Goal: Check status: Check status

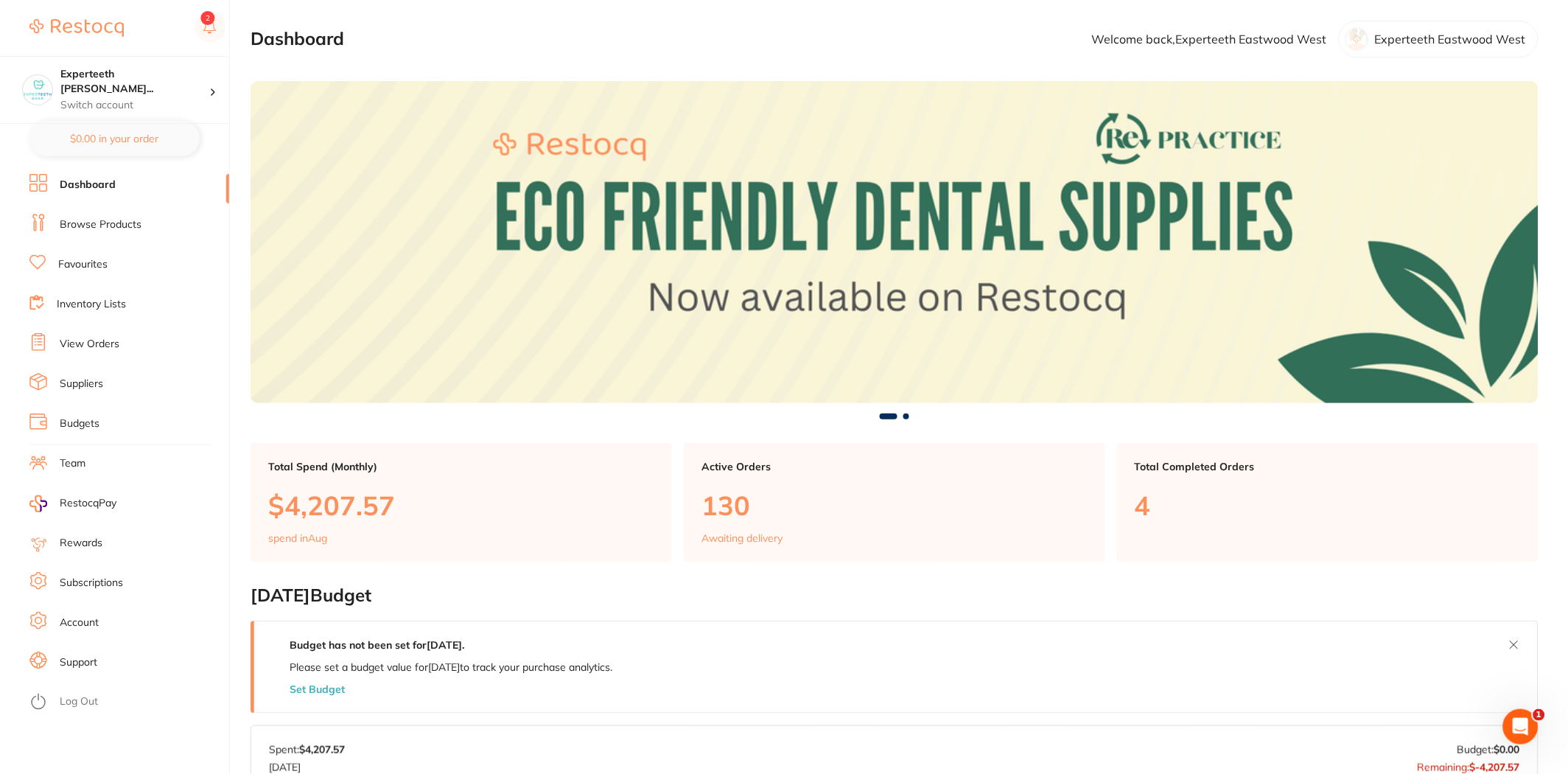
click at [94, 307] on link "Inventory Lists" at bounding box center [91, 305] width 69 height 15
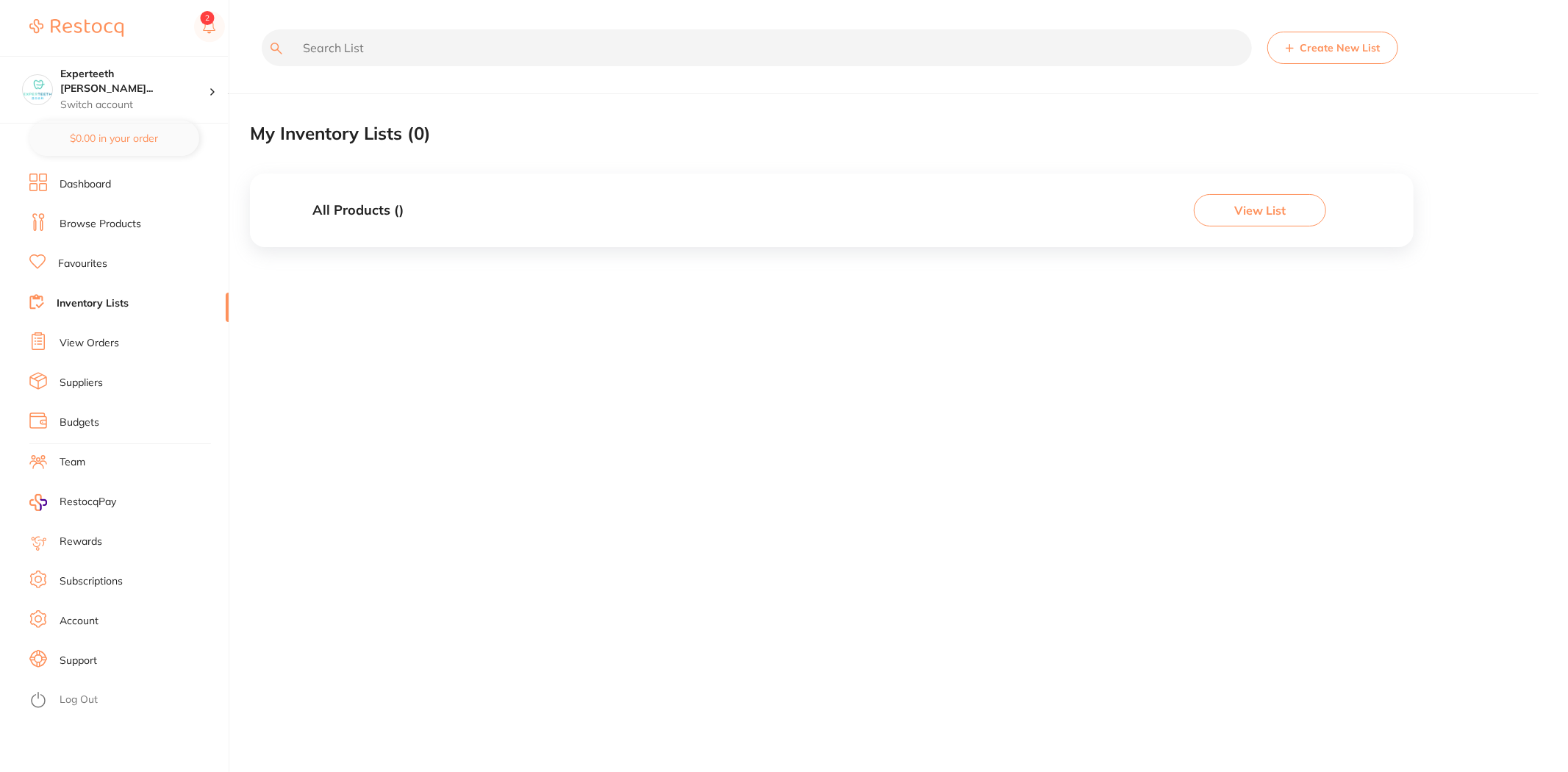
click at [104, 336] on link "View Orders" at bounding box center [89, 344] width 59 height 15
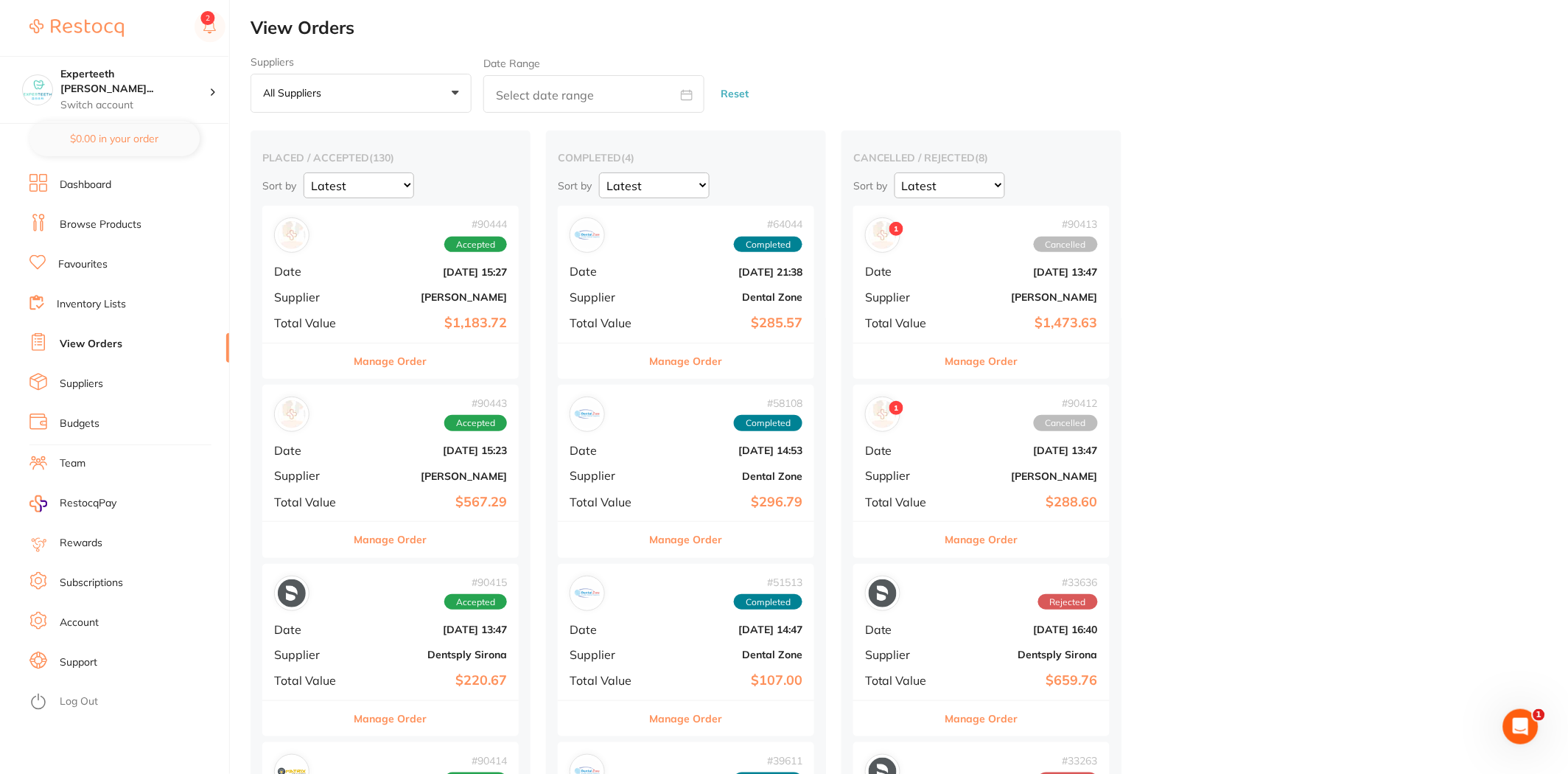
click at [438, 309] on div "# 90444 Accepted Date [DATE] 15:27 Supplier [PERSON_NAME] Total Value $1,183.72" at bounding box center [390, 273] width 256 height 136
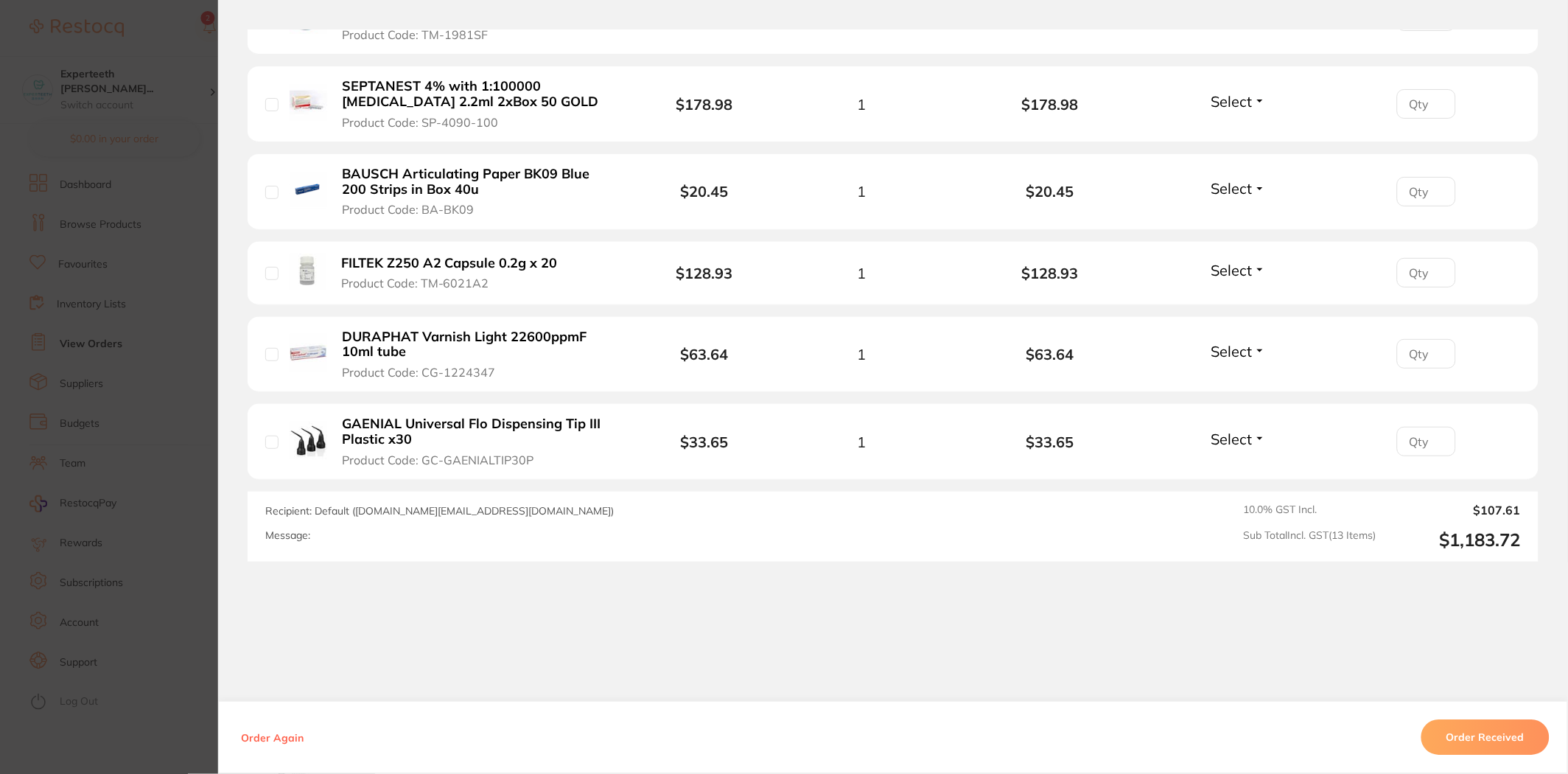
scroll to position [1160, 0]
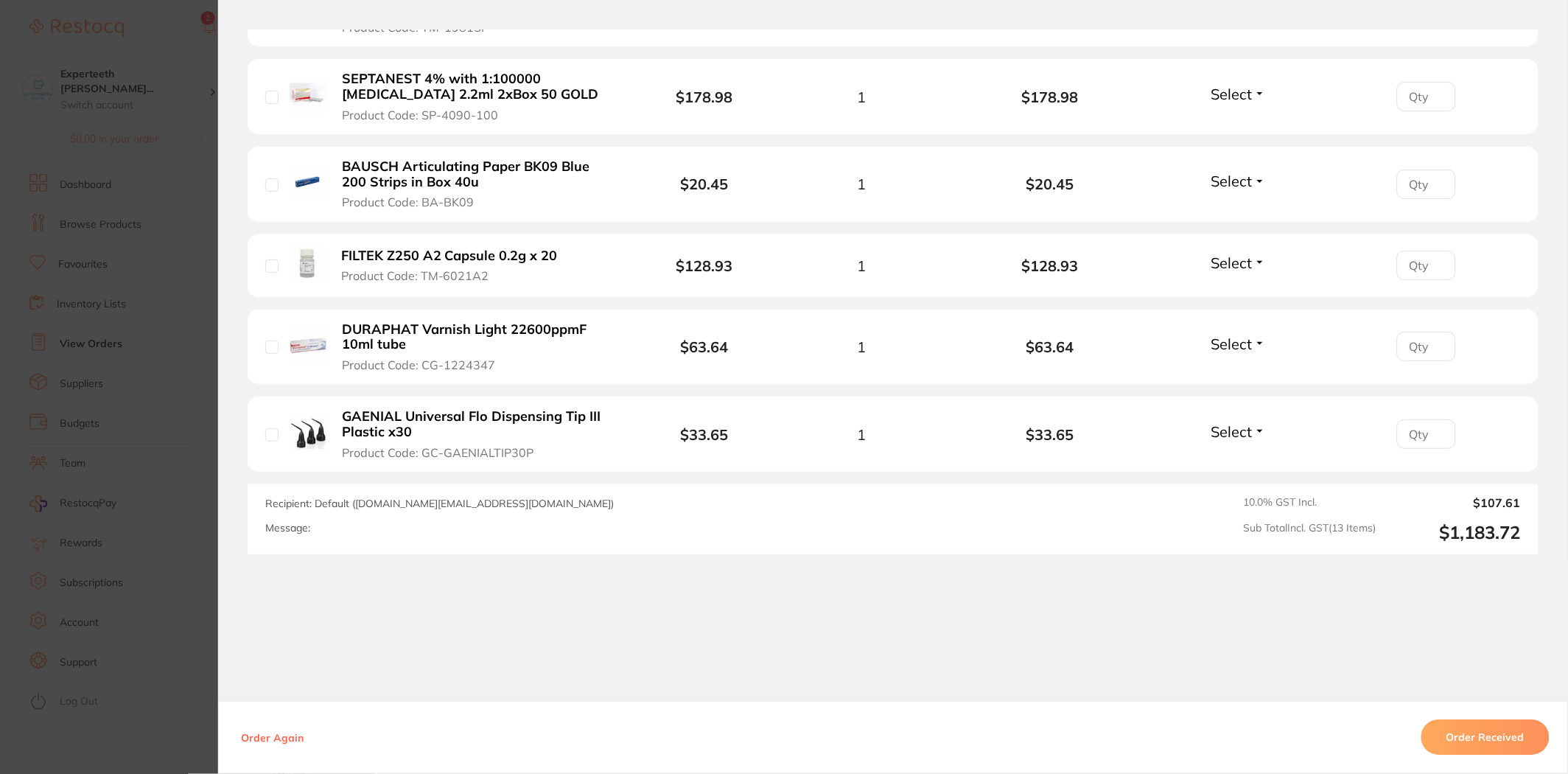
click at [120, 413] on section "Order ID: Restocq- 90444 Order Information Accepted Order Order Date [DATE] 15:…" at bounding box center [784, 387] width 1568 height 774
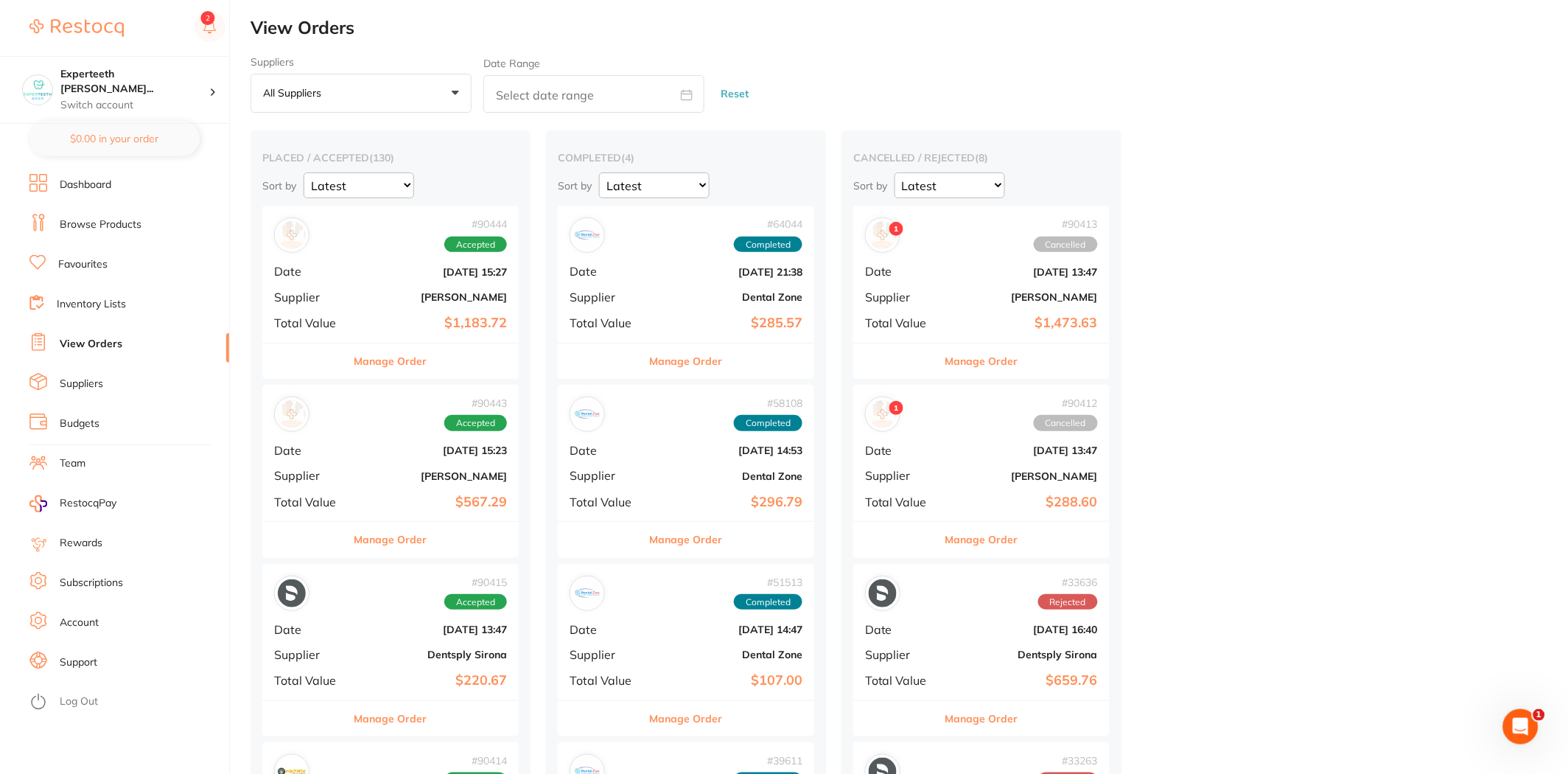
click at [349, 475] on div "# 90443 Accepted Date [DATE] 15:23 Supplier [PERSON_NAME] Total Value $567.29" at bounding box center [390, 453] width 256 height 136
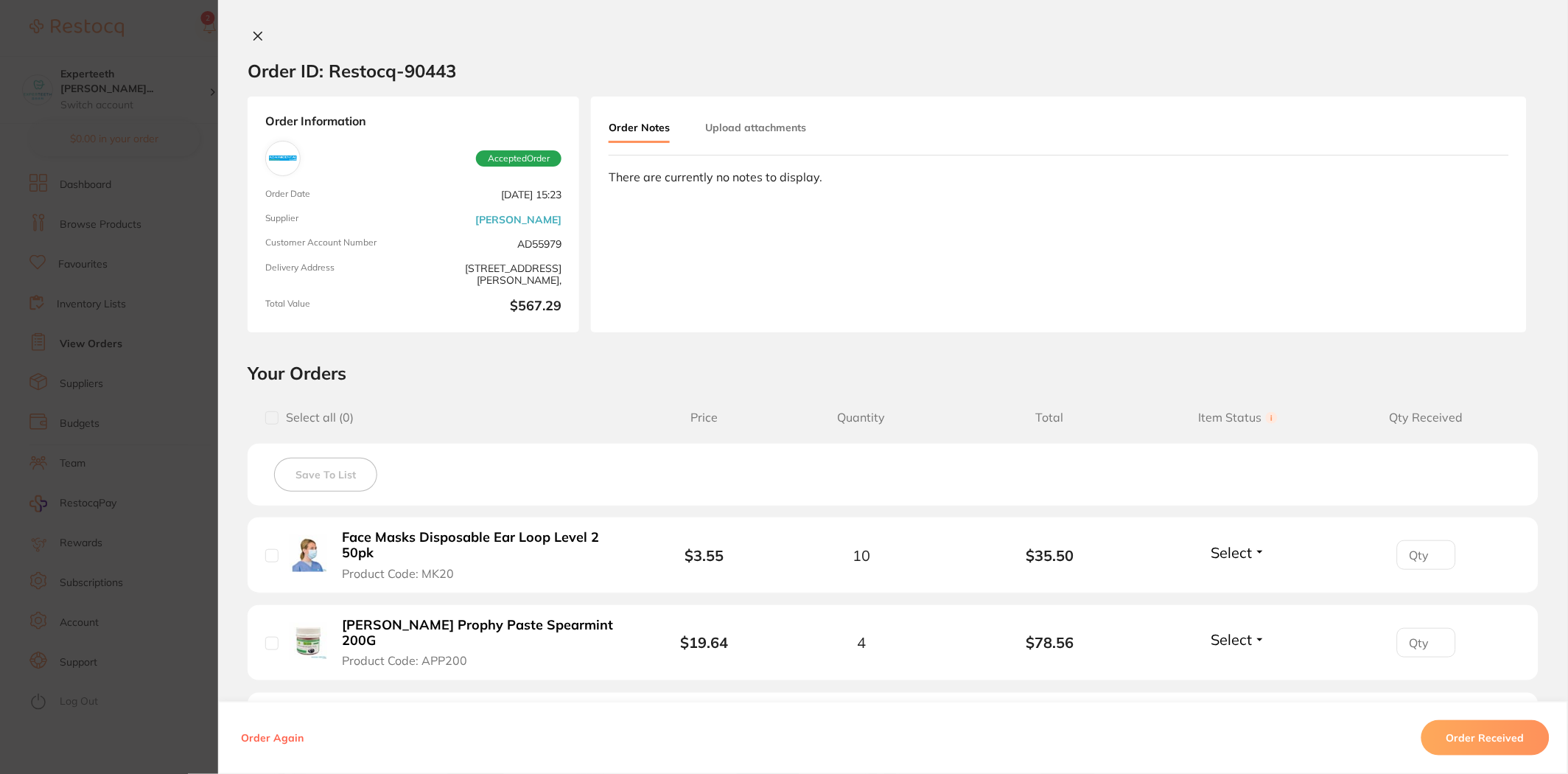
click at [78, 163] on section "Order ID: Restocq- 90443 Order Information Accepted Order Order Date [DATE] 15:…" at bounding box center [784, 387] width 1568 height 774
